Goal: Information Seeking & Learning: Learn about a topic

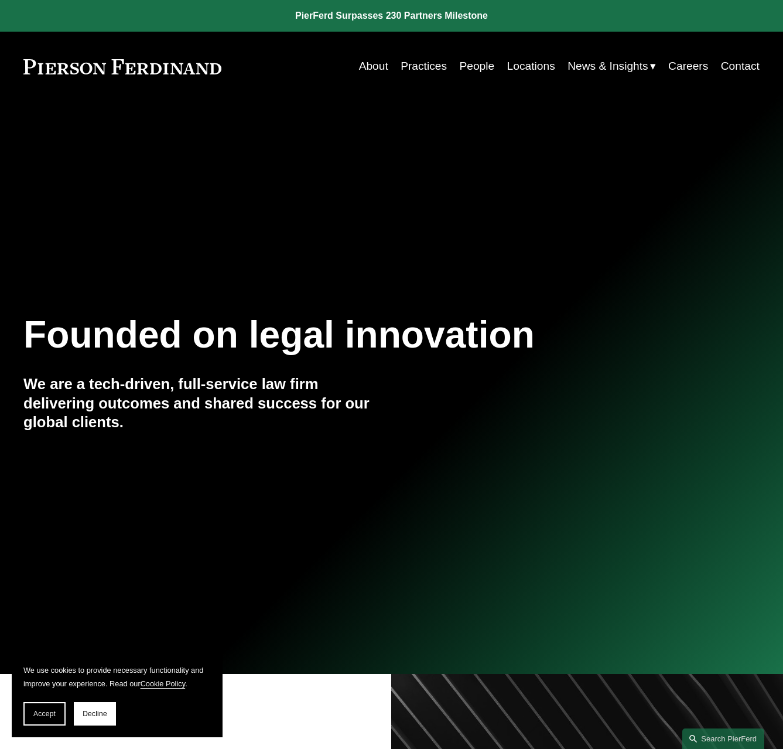
click at [480, 70] on link "People" at bounding box center [476, 66] width 35 height 22
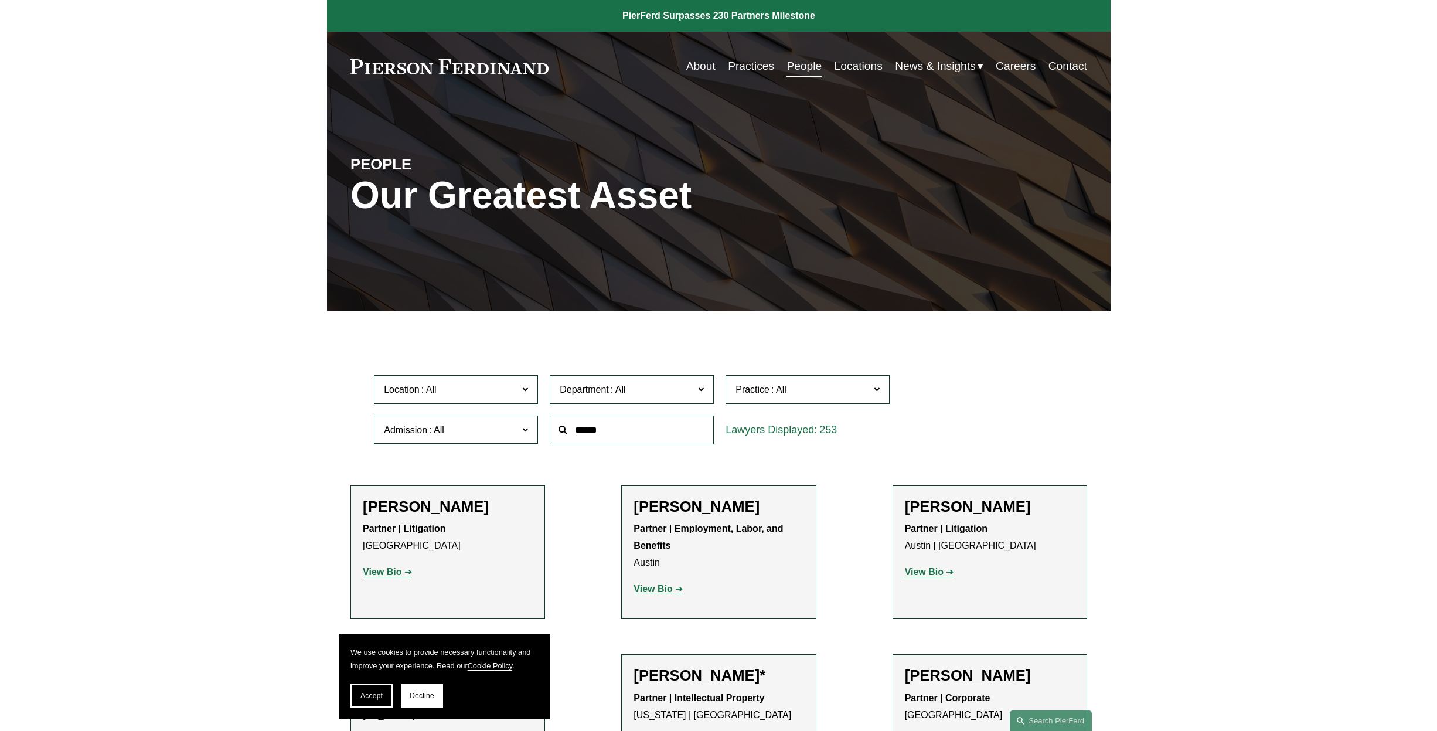
scroll to position [8925, 0]
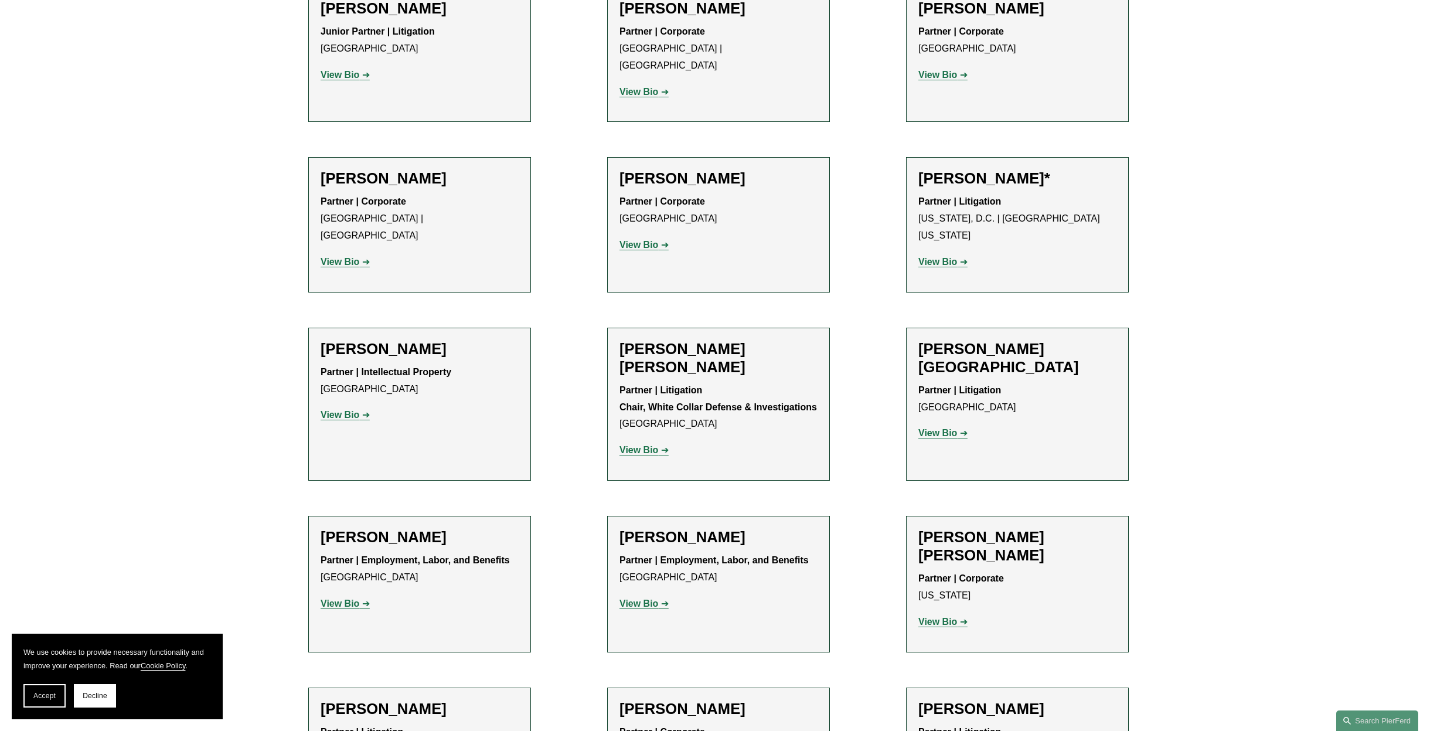
scroll to position [5952, 0]
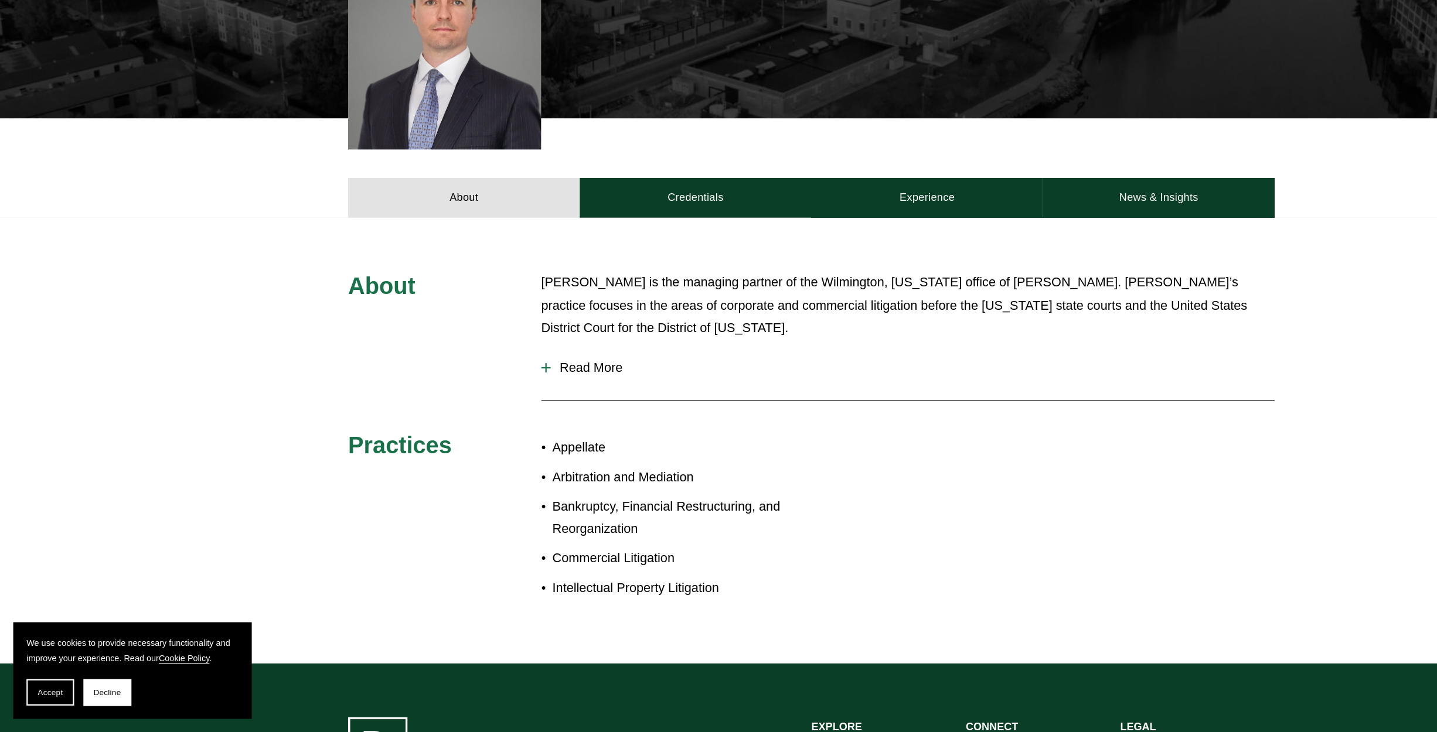
scroll to position [303, 0]
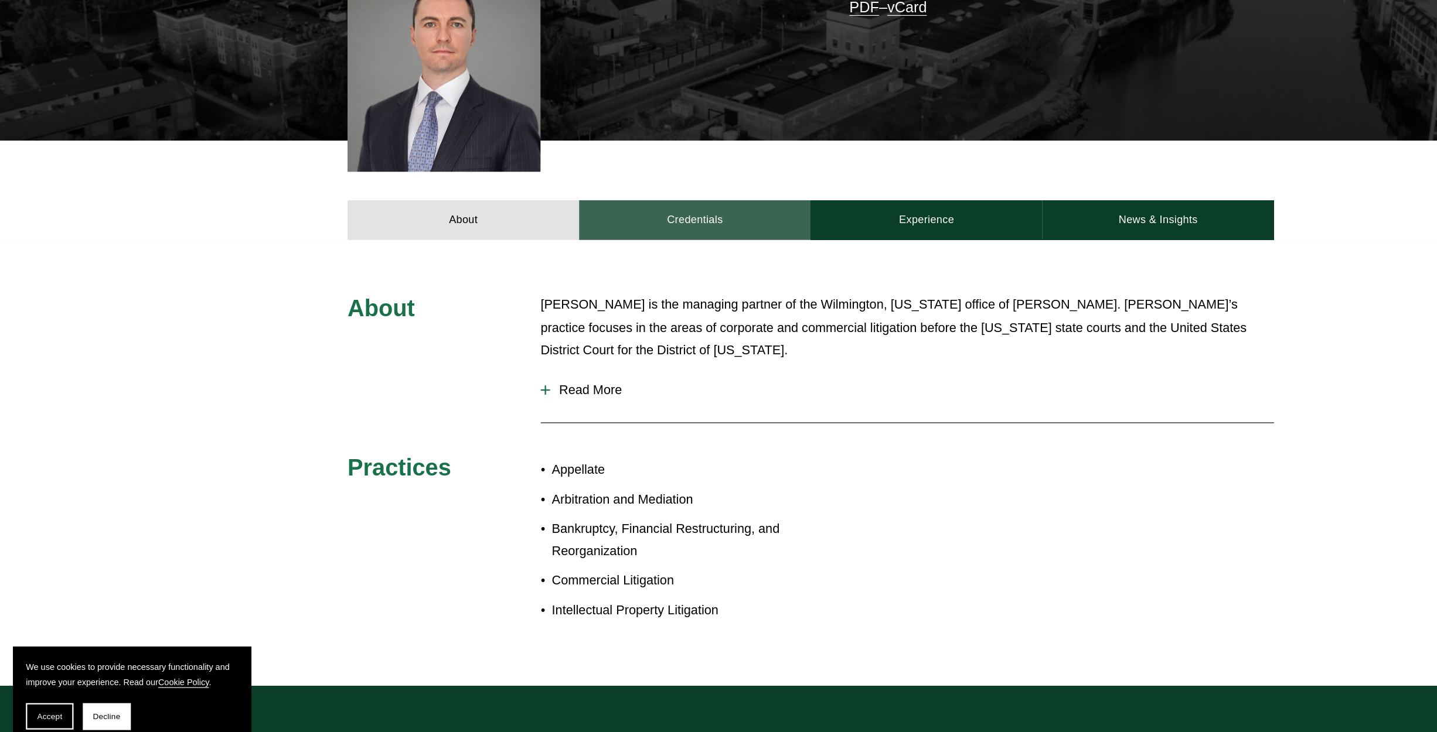
click at [644, 240] on link "Credentials" at bounding box center [615, 257] width 205 height 35
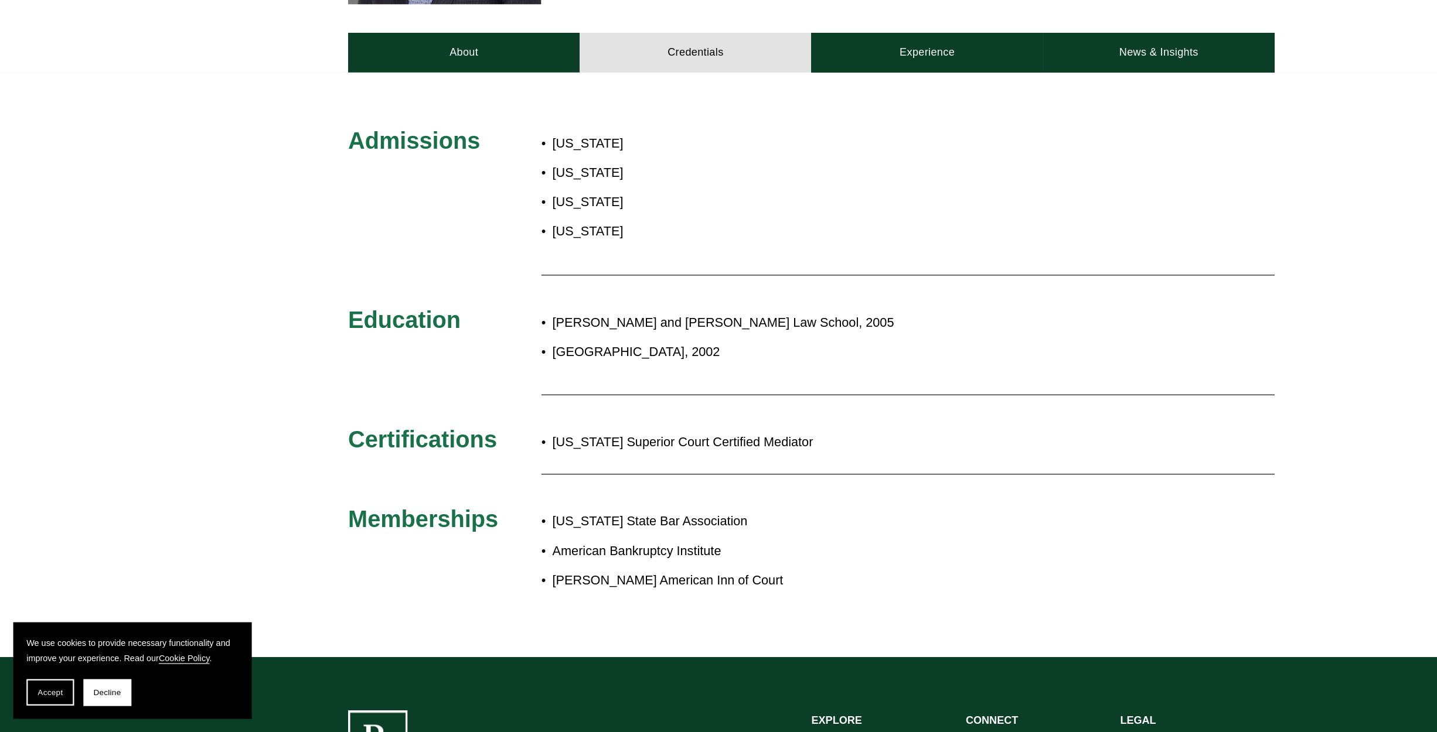
scroll to position [431, 0]
click at [783, 112] on link "Experience" at bounding box center [820, 129] width 205 height 35
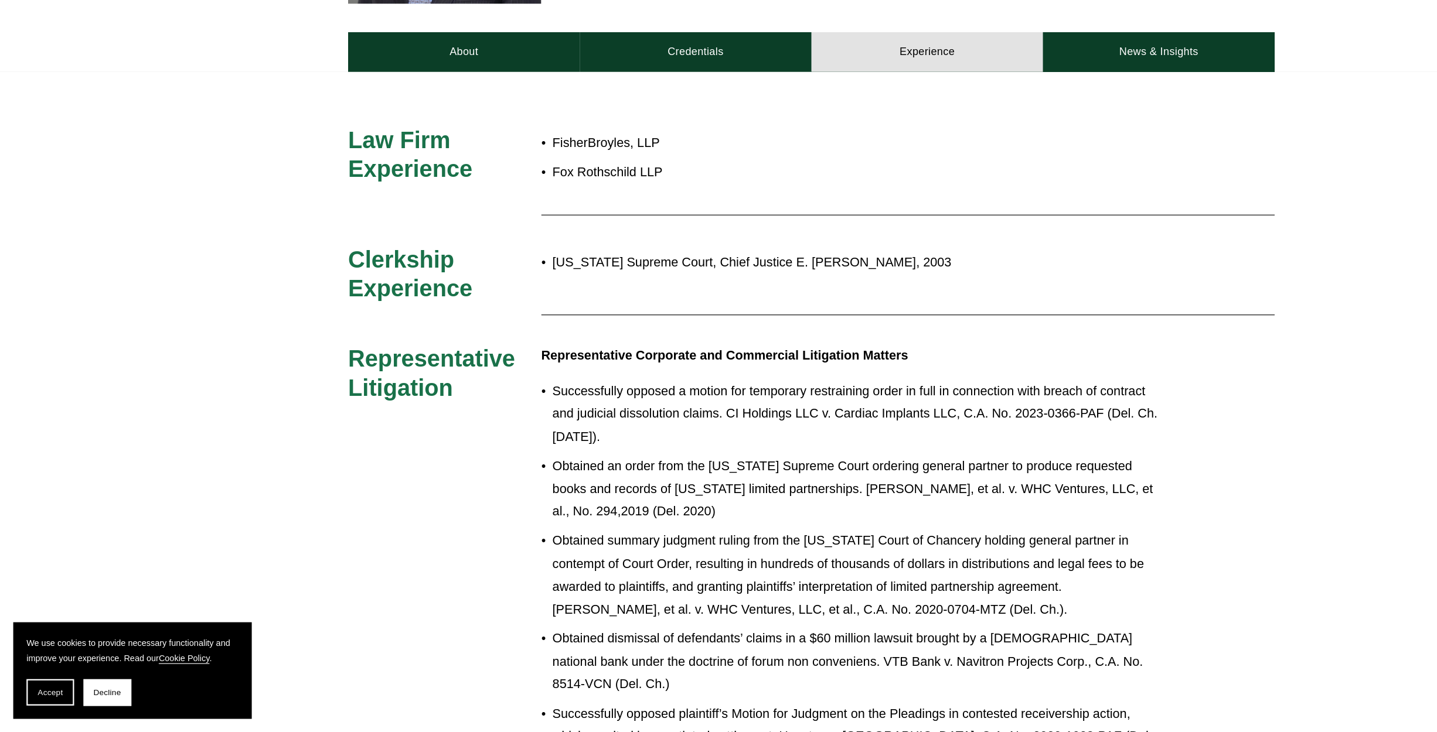
click at [783, 227] on p "Fox Rothschild LLP" at bounding box center [757, 237] width 537 height 21
